Goal: Task Accomplishment & Management: Use online tool/utility

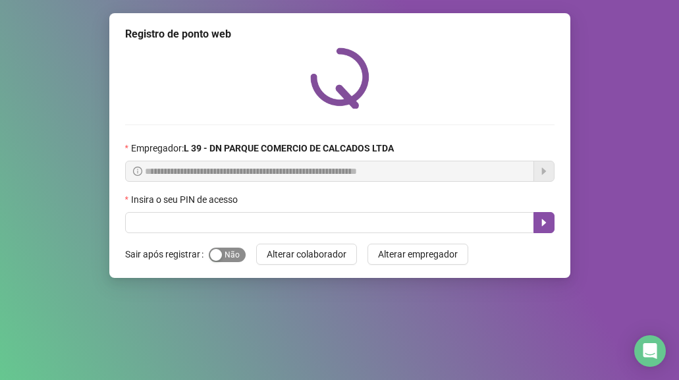
click at [227, 255] on span "Sim Não" at bounding box center [227, 255] width 37 height 14
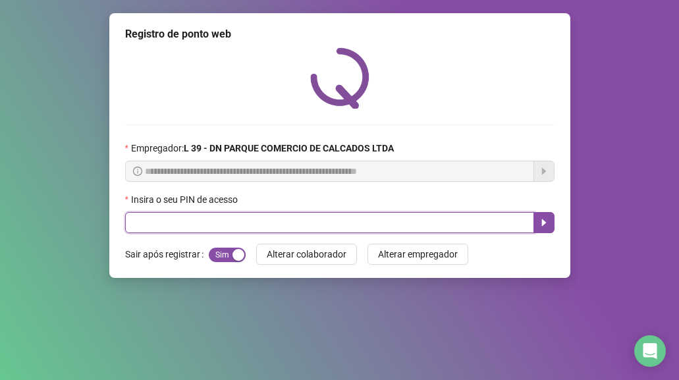
click at [186, 226] on input "text" at bounding box center [329, 222] width 409 height 21
type input "*****"
click at [543, 215] on button "button" at bounding box center [544, 222] width 21 height 21
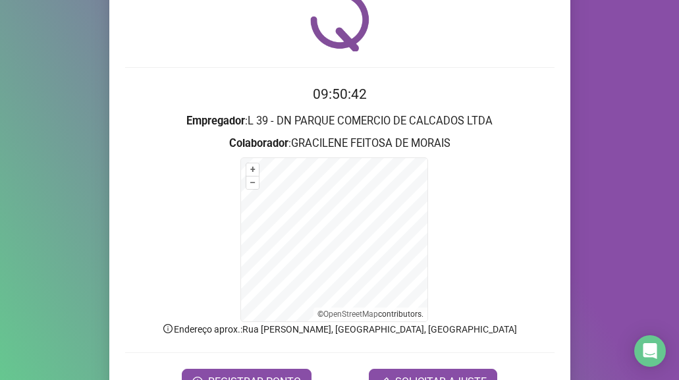
scroll to position [130, 0]
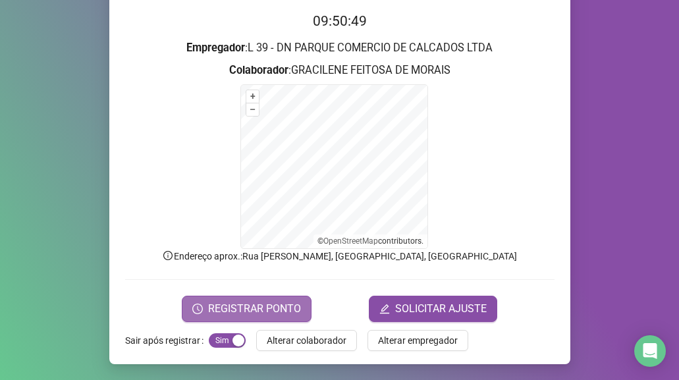
click at [245, 308] on span "REGISTRAR PONTO" at bounding box center [254, 309] width 93 height 16
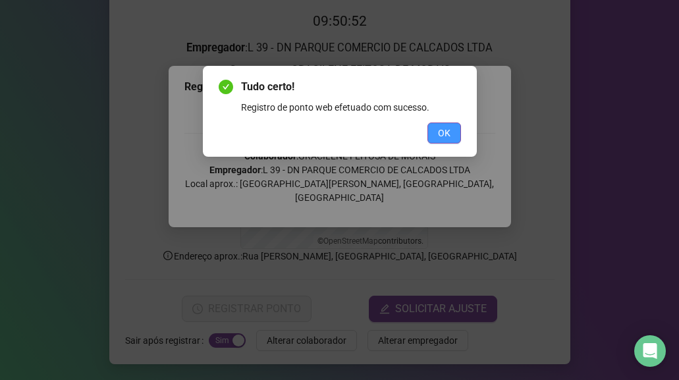
click at [447, 131] on span "OK" at bounding box center [444, 133] width 13 height 14
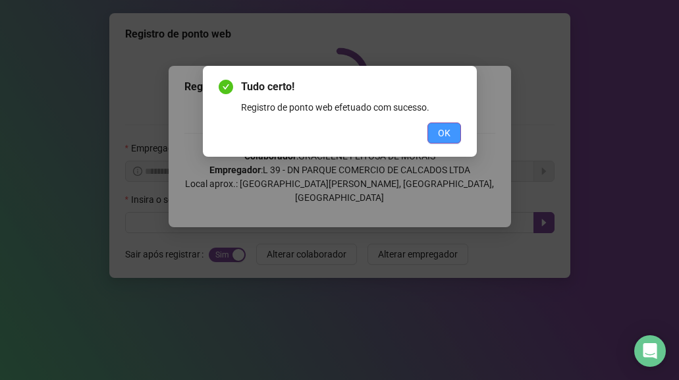
scroll to position [0, 0]
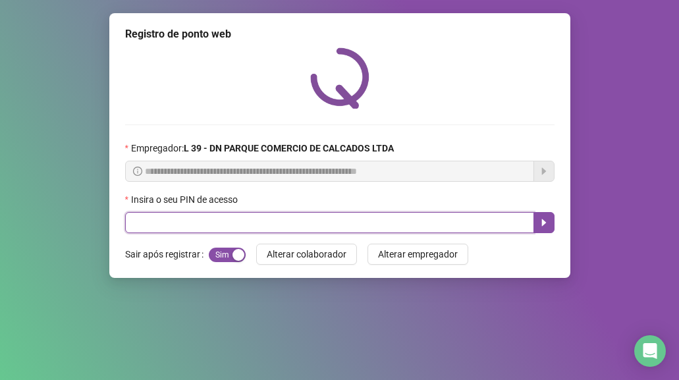
click at [188, 223] on input "text" at bounding box center [329, 222] width 409 height 21
type input "*****"
click at [548, 225] on icon "caret-right" at bounding box center [544, 222] width 11 height 11
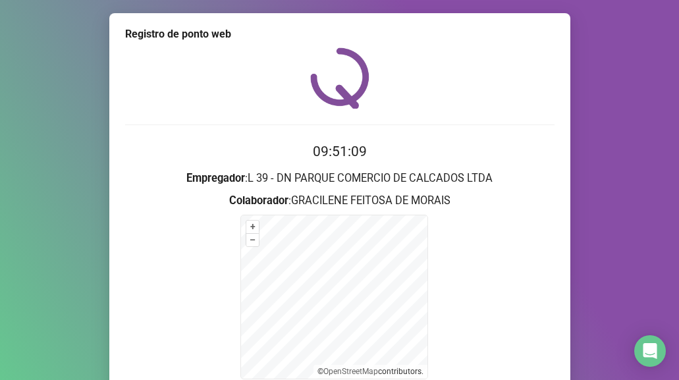
scroll to position [130, 0]
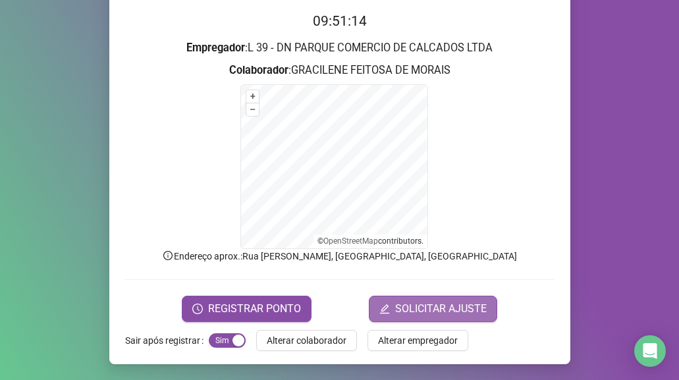
click at [432, 307] on span "SOLICITAR AJUSTE" at bounding box center [441, 309] width 92 height 16
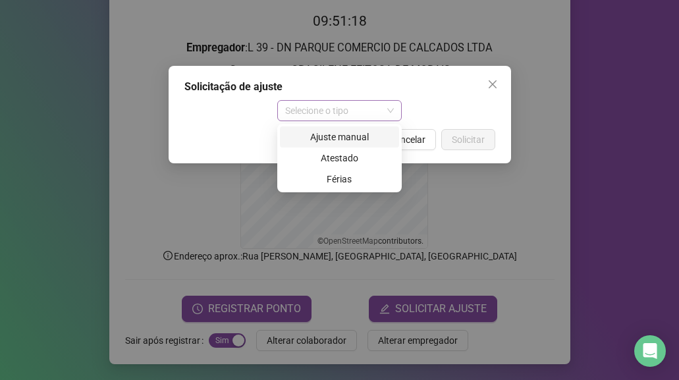
click at [391, 113] on span "Selecione o tipo" at bounding box center [339, 111] width 109 height 20
click at [349, 137] on div "Ajuste manual" at bounding box center [339, 137] width 103 height 14
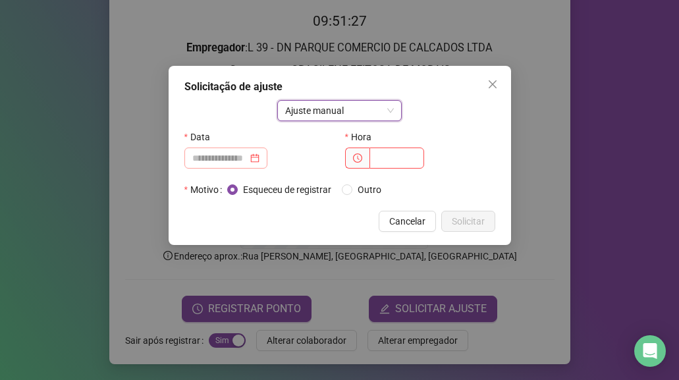
click at [260, 158] on div at bounding box center [225, 158] width 67 height 14
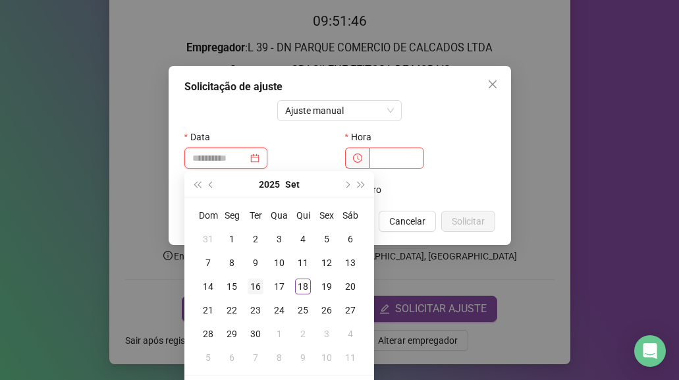
type input "**********"
click at [256, 290] on div "16" at bounding box center [256, 287] width 16 height 16
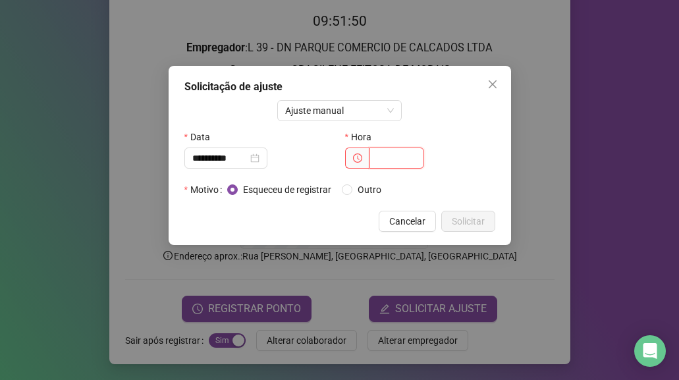
click at [389, 161] on input "text" at bounding box center [397, 158] width 55 height 21
type input "*****"
click at [470, 221] on span "Solicitar" at bounding box center [468, 221] width 33 height 14
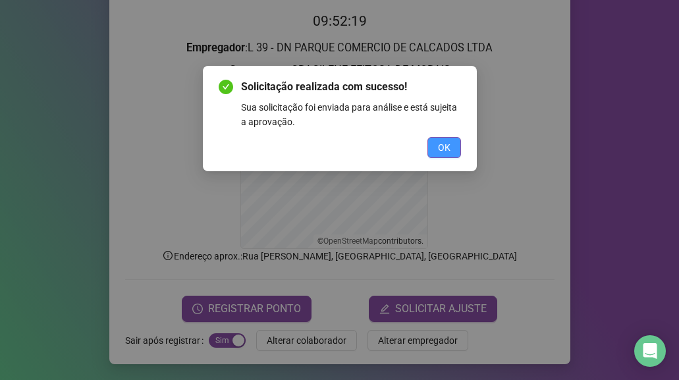
click at [447, 146] on span "OK" at bounding box center [444, 147] width 13 height 14
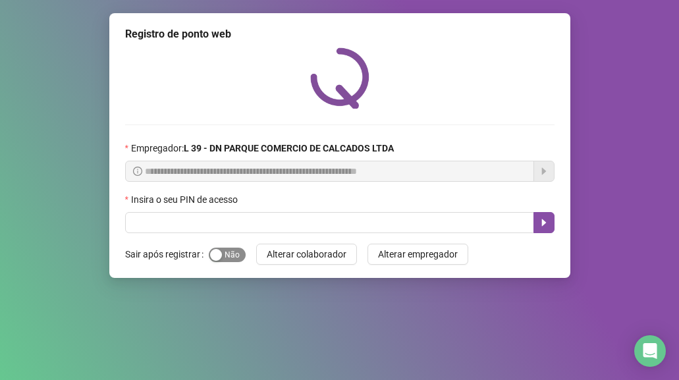
click at [227, 253] on span "Sim Não" at bounding box center [227, 255] width 37 height 14
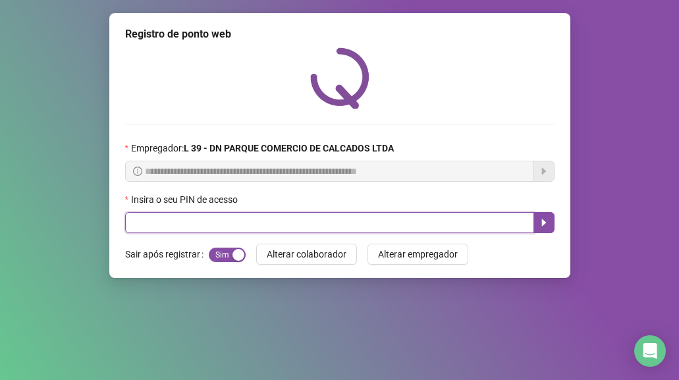
click at [204, 227] on input "text" at bounding box center [329, 222] width 409 height 21
type input "*****"
click at [548, 221] on icon "caret-right" at bounding box center [544, 222] width 11 height 11
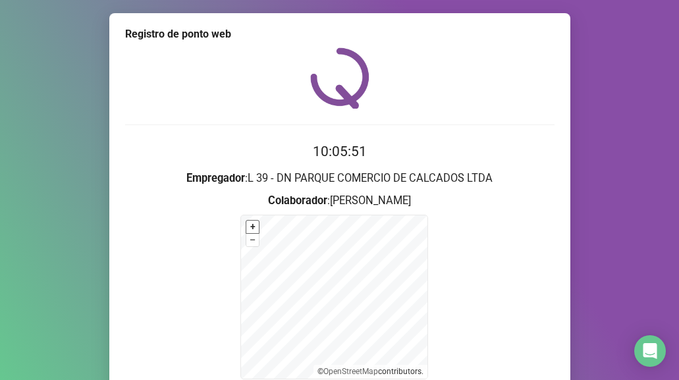
scroll to position [130, 0]
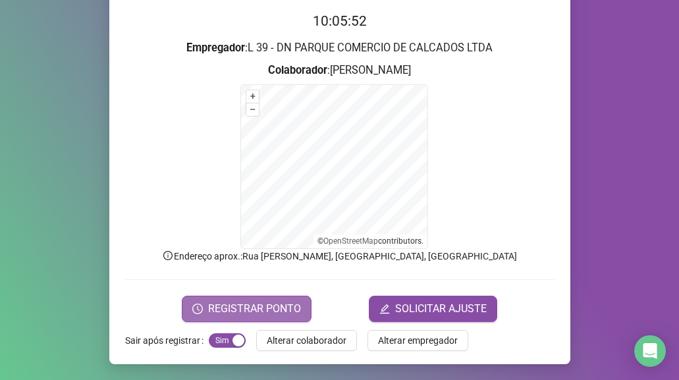
click at [221, 304] on span "REGISTRAR PONTO" at bounding box center [254, 309] width 93 height 16
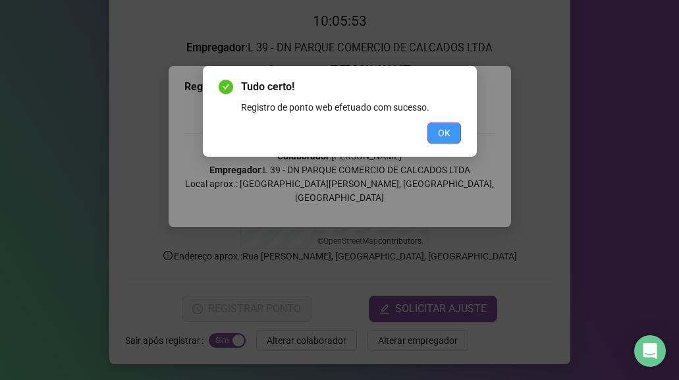
click at [451, 132] on button "OK" at bounding box center [445, 133] width 34 height 21
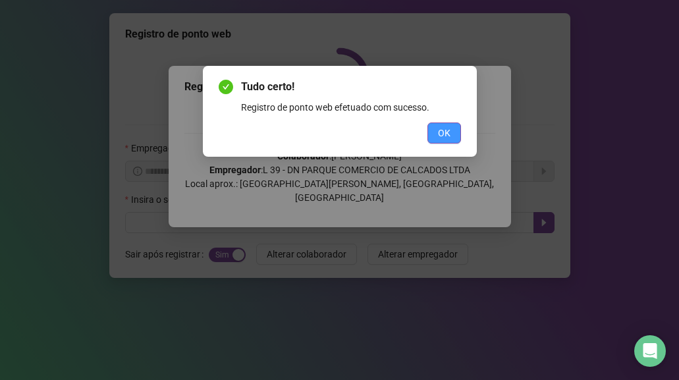
scroll to position [0, 0]
